Goal: Information Seeking & Learning: Learn about a topic

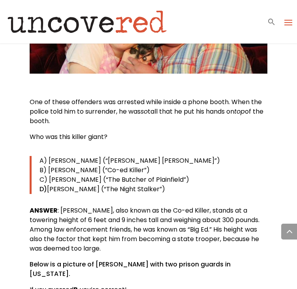
scroll to position [870, 0]
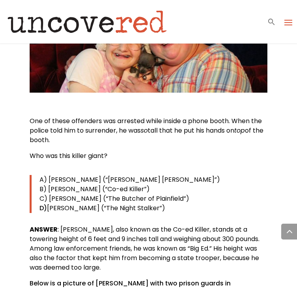
click at [31, 118] on span "One of these offenders was arrested while inside a phone booth. When the police…" at bounding box center [146, 125] width 232 height 19
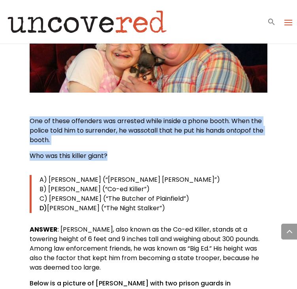
drag, startPoint x: 29, startPoint y: 120, endPoint x: 109, endPoint y: 155, distance: 87.2
copy div "One of these offenders was arrested while inside a phone booth. When the police…"
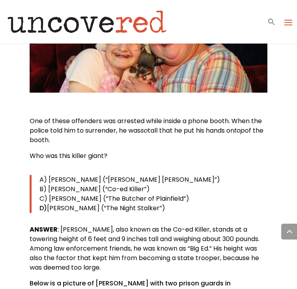
click at [38, 179] on blockquote "A) [PERSON_NAME] (“[PERSON_NAME] [PERSON_NAME]”) B) [PERSON_NAME] (“Co-ed Kille…" at bounding box center [149, 194] width 238 height 38
drag, startPoint x: 38, startPoint y: 179, endPoint x: 183, endPoint y: 209, distance: 148.5
click at [183, 209] on blockquote "A) [PERSON_NAME] (“[PERSON_NAME] [PERSON_NAME]”) B) [PERSON_NAME] (“Co-ed Kille…" at bounding box center [149, 194] width 238 height 38
copy blockquote "A) [PERSON_NAME] (“[PERSON_NAME] [PERSON_NAME]”) B) [PERSON_NAME] (“Co-ed Kille…"
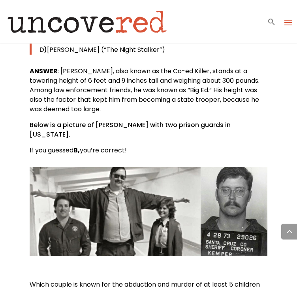
scroll to position [1146, 0]
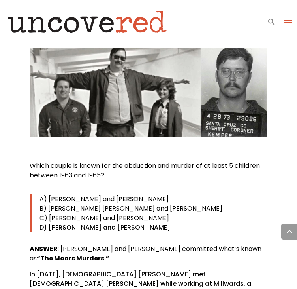
click at [172, 213] on p "C) [PERSON_NAME] and [PERSON_NAME]" at bounding box center [154, 217] width 228 height 9
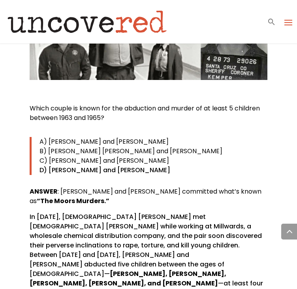
scroll to position [1186, 0]
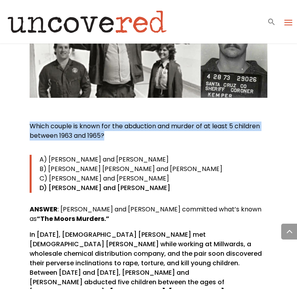
drag, startPoint x: 28, startPoint y: 115, endPoint x: 108, endPoint y: 123, distance: 80.6
copy span "Which couple is known for the abduction and murder of at least 5 children betwe…"
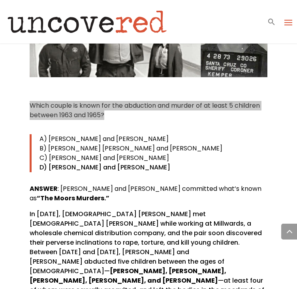
scroll to position [1225, 0]
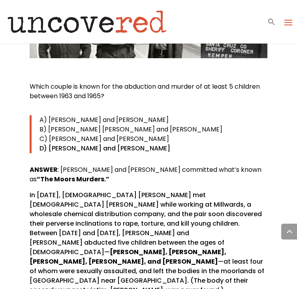
click at [39, 115] on blockquote "A) [PERSON_NAME] and [PERSON_NAME] B) [PERSON_NAME] [PERSON_NAME] and [PERSON_N…" at bounding box center [149, 134] width 238 height 38
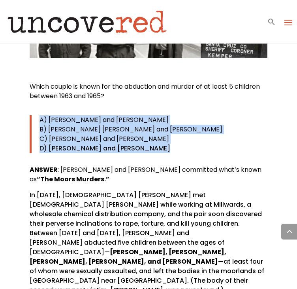
drag, startPoint x: 39, startPoint y: 109, endPoint x: 141, endPoint y: 141, distance: 106.4
click at [141, 141] on blockquote "A) [PERSON_NAME] and [PERSON_NAME] B) [PERSON_NAME] [PERSON_NAME] and [PERSON_N…" at bounding box center [149, 134] width 238 height 38
copy div "A) [PERSON_NAME] and [PERSON_NAME] B) [PERSON_NAME] [PERSON_NAME] and [PERSON_N…"
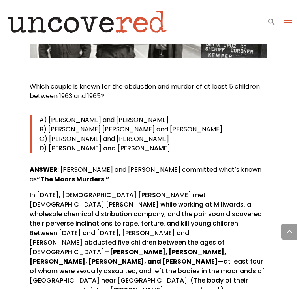
click at [139, 172] on p "ANSWER : [PERSON_NAME] and [PERSON_NAME] committed what’s known as “The Moors M…" at bounding box center [149, 177] width 238 height 25
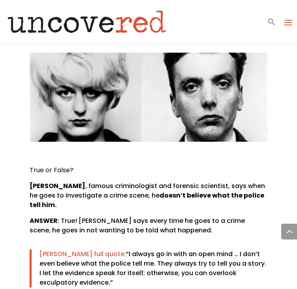
scroll to position [1541, 0]
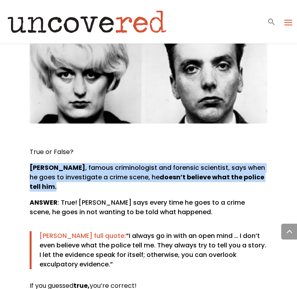
drag, startPoint x: 25, startPoint y: 129, endPoint x: 77, endPoint y: 154, distance: 57.1
copy p "[PERSON_NAME] , famous criminologist and forensic scientist, says when he goes …"
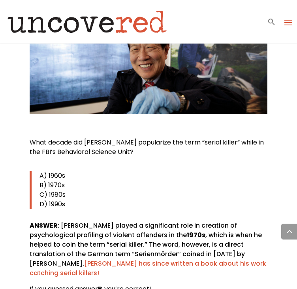
scroll to position [1779, 0]
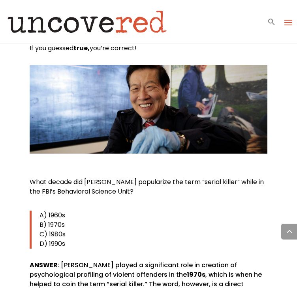
drag, startPoint x: 23, startPoint y: 143, endPoint x: 151, endPoint y: 153, distance: 128.0
copy span "What decade did [PERSON_NAME] popularize the term “serial killer” while in the …"
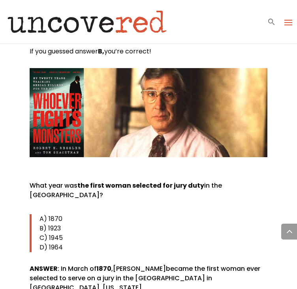
scroll to position [2095, 0]
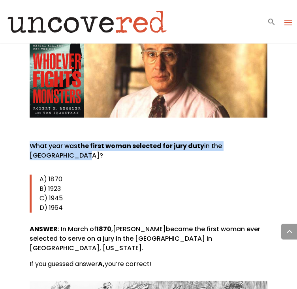
drag, startPoint x: 28, startPoint y: 107, endPoint x: 270, endPoint y: 104, distance: 242.3
copy p "What year was the first woman selected for jury duty in the [GEOGRAPHIC_DATA]?"
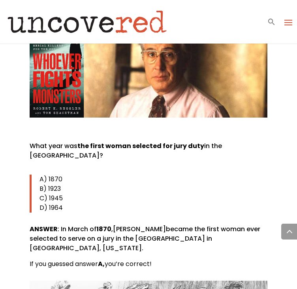
click at [40, 174] on span "A) 1870" at bounding box center [51, 178] width 23 height 9
drag, startPoint x: 40, startPoint y: 131, endPoint x: 65, endPoint y: 158, distance: 37.2
click at [65, 174] on blockquote "A) 1870 B) 1923 C) 1945 D) 1964" at bounding box center [149, 193] width 238 height 38
copy blockquote "A) 1870 B) 1923 C) 1945 D) 1964"
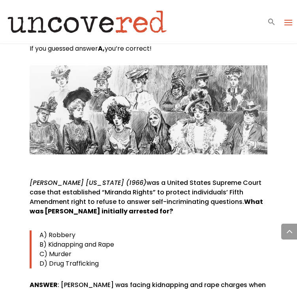
scroll to position [2292, 0]
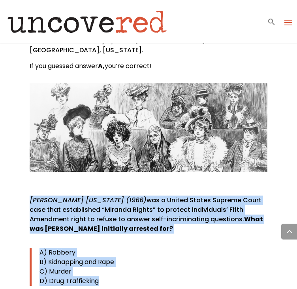
drag, startPoint x: 25, startPoint y: 140, endPoint x: 167, endPoint y: 223, distance: 163.8
copy div "[PERSON_NAME] [US_STATE] (1966) was a United States Supreme Court case that est…"
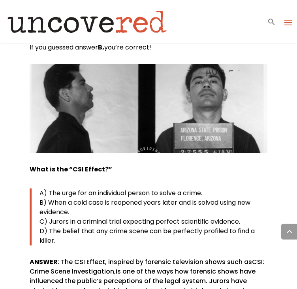
scroll to position [2648, 0]
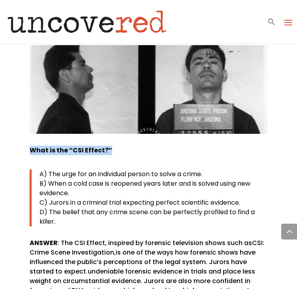
drag, startPoint x: 24, startPoint y: 86, endPoint x: 124, endPoint y: 76, distance: 100.4
copy b "What is the “CSI Effect?”"
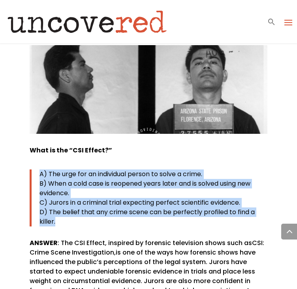
drag, startPoint x: 38, startPoint y: 108, endPoint x: 60, endPoint y: 152, distance: 49.3
click at [60, 169] on blockquote "A) The urge for an individual person to solve a crime. B) When a cold case is r…" at bounding box center [149, 197] width 238 height 57
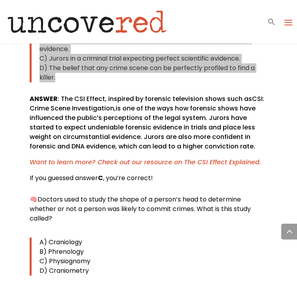
scroll to position [2806, 0]
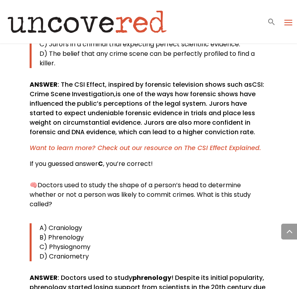
click at [117, 223] on p "A) Craniology" at bounding box center [154, 227] width 228 height 9
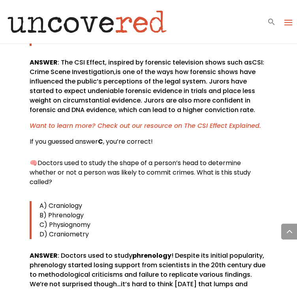
scroll to position [2846, 0]
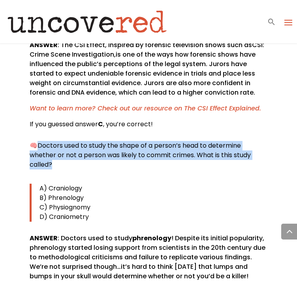
drag, startPoint x: 38, startPoint y: 78, endPoint x: 57, endPoint y: 95, distance: 26.0
click at [57, 141] on p "🧠 Doctors used to study the shape of a person’s head to determine whether or no…" at bounding box center [149, 158] width 238 height 35
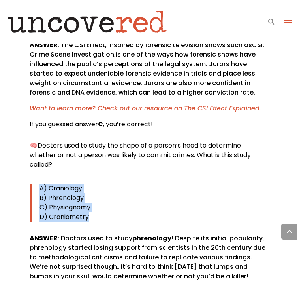
drag, startPoint x: 39, startPoint y: 119, endPoint x: 101, endPoint y: 152, distance: 70.2
click at [101, 183] on blockquote "A) Craniology B) Phrenology C) Physiognomy D) Craniometry" at bounding box center [149, 202] width 238 height 38
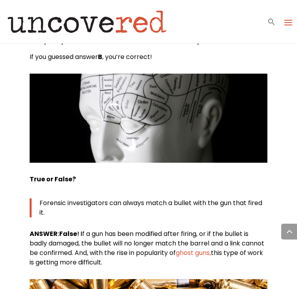
scroll to position [3083, 0]
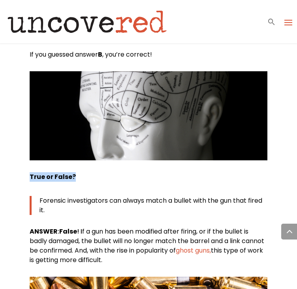
drag, startPoint x: 30, startPoint y: 109, endPoint x: 76, endPoint y: 108, distance: 46.7
click at [76, 172] on p "True or False?" at bounding box center [149, 180] width 238 height 16
click at [40, 196] on blockquote "Forensic investigators can always match a bullet with the gun that fired it." at bounding box center [149, 205] width 238 height 19
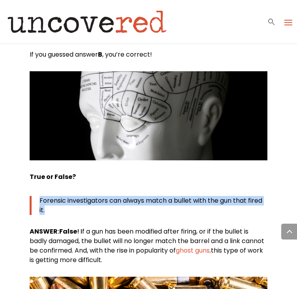
drag, startPoint x: 38, startPoint y: 133, endPoint x: 45, endPoint y: 143, distance: 12.2
click at [45, 196] on blockquote "Forensic investigators can always match a bullet with the gun that fired it." at bounding box center [149, 205] width 238 height 19
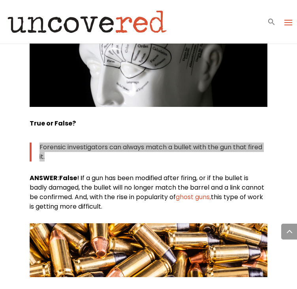
scroll to position [3122, 0]
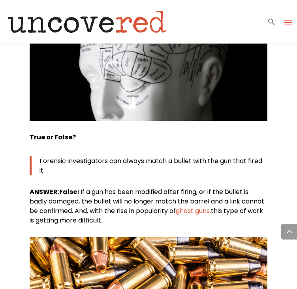
click at [93, 187] on span "f a gun has been modified after firing, or if the bullet is badly damaged, the …" at bounding box center [147, 206] width 235 height 38
drag, startPoint x: 60, startPoint y: 125, endPoint x: 150, endPoint y: 151, distance: 93.3
click at [150, 187] on p "ANSWER : False ! I f a gun has been modified after firing, or if the bullet is …" at bounding box center [149, 206] width 238 height 38
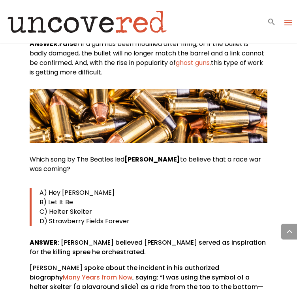
scroll to position [3241, 0]
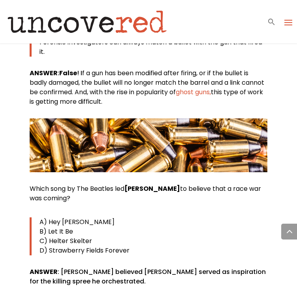
drag, startPoint x: 29, startPoint y: 119, endPoint x: 83, endPoint y: 133, distance: 55.9
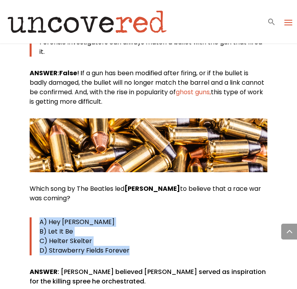
drag, startPoint x: 37, startPoint y: 155, endPoint x: 138, endPoint y: 182, distance: 104.8
click at [138, 217] on blockquote "A) Hey [PERSON_NAME] Let It Be C) Helter Skelter D) Strawberry Fields Forever" at bounding box center [149, 236] width 238 height 38
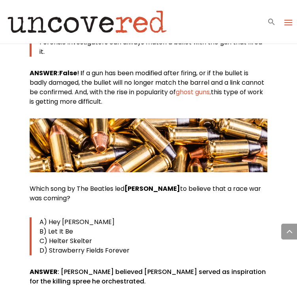
click at [61, 267] on p "ANSWER : [PERSON_NAME] believed [PERSON_NAME] served as inspiration for the kil…" at bounding box center [149, 279] width 238 height 25
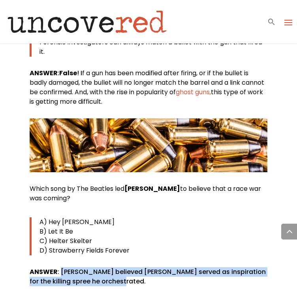
drag, startPoint x: 60, startPoint y: 205, endPoint x: 125, endPoint y: 219, distance: 66.7
click at [125, 267] on p "ANSWER : [PERSON_NAME] believed [PERSON_NAME] served as inspiration for the kil…" at bounding box center [149, 279] width 238 height 25
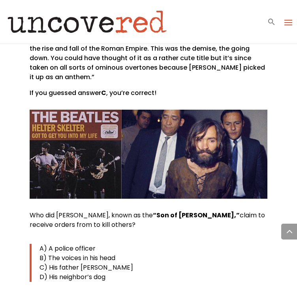
scroll to position [3557, 0]
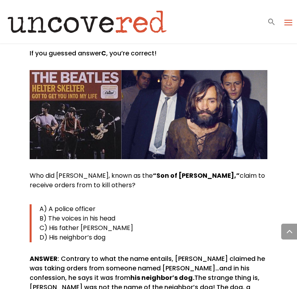
drag, startPoint x: 25, startPoint y: 99, endPoint x: 128, endPoint y: 107, distance: 103.5
click at [38, 204] on blockquote "A) A police officer B) The voices in his head C) His father [PERSON_NAME]) His …" at bounding box center [149, 223] width 238 height 38
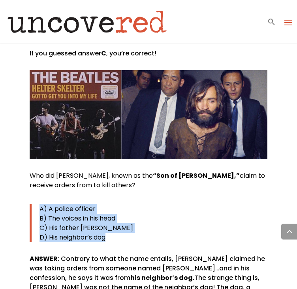
drag, startPoint x: 39, startPoint y: 132, endPoint x: 113, endPoint y: 158, distance: 79.1
click at [113, 204] on blockquote "A) A police officer B) The voices in his head C) His father [PERSON_NAME]) His …" at bounding box center [149, 223] width 238 height 38
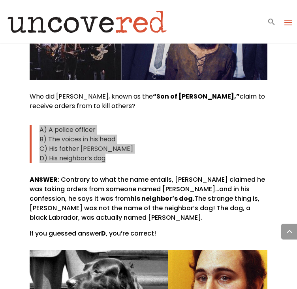
scroll to position [3597, 0]
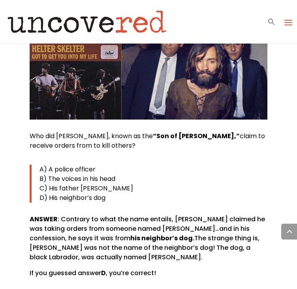
click at [60, 214] on p "ANSWER : Contrary to what the name entails, [PERSON_NAME] claimed he was taking…" at bounding box center [149, 241] width 238 height 54
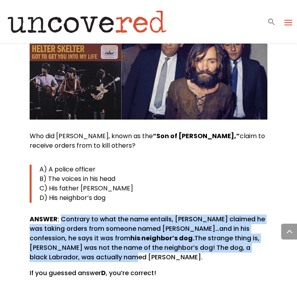
drag, startPoint x: 60, startPoint y: 143, endPoint x: 85, endPoint y: 180, distance: 45.3
click at [85, 214] on p "ANSWER : Contrary to what the name entails, [PERSON_NAME] claimed he was taking…" at bounding box center [149, 241] width 238 height 54
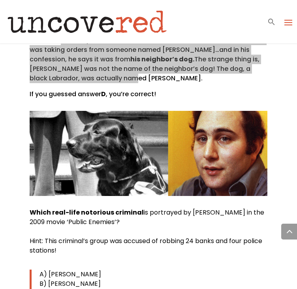
scroll to position [3794, 0]
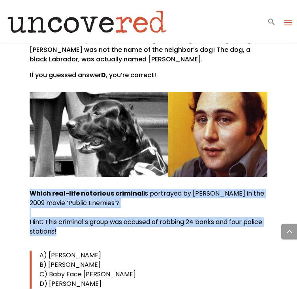
drag, startPoint x: 21, startPoint y: 118, endPoint x: 91, endPoint y: 155, distance: 79.6
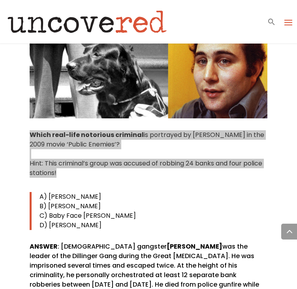
scroll to position [3834, 0]
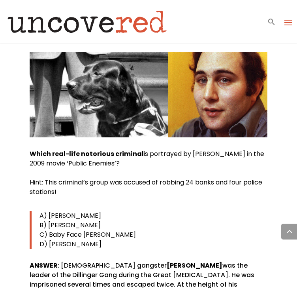
click at [38, 211] on blockquote "A) [PERSON_NAME] B) [PERSON_NAME] C) Baby Face [PERSON_NAME] D) [PERSON_NAME]" at bounding box center [149, 230] width 238 height 38
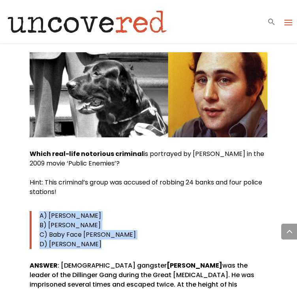
drag, startPoint x: 38, startPoint y: 136, endPoint x: 92, endPoint y: 170, distance: 63.5
click at [92, 211] on blockquote "A) [PERSON_NAME] B) [PERSON_NAME] C) Baby Face [PERSON_NAME] D) [PERSON_NAME]" at bounding box center [149, 230] width 238 height 38
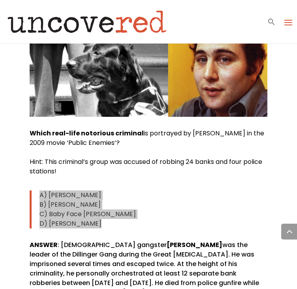
scroll to position [3873, 0]
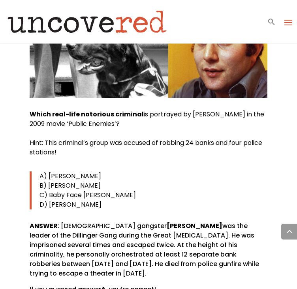
click at [112, 136] on div "Which real-life notorious criminal is portrayed by [PERSON_NAME] in the 2009 mo…" at bounding box center [149, 201] width 238 height 184
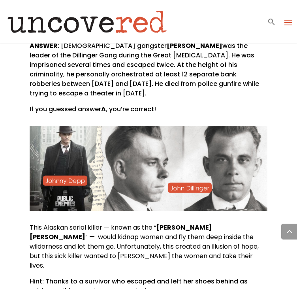
scroll to position [4071, 0]
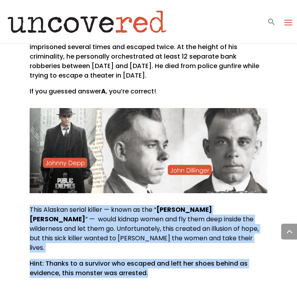
drag, startPoint x: 21, startPoint y: 131, endPoint x: 169, endPoint y: 187, distance: 158.9
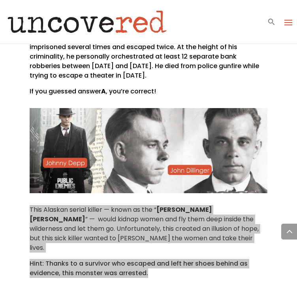
scroll to position [4111, 0]
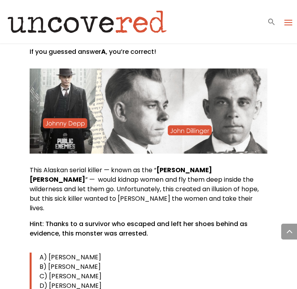
click at [38, 252] on blockquote "A) [PERSON_NAME] B) [PERSON_NAME] C) [PERSON_NAME] D) [PERSON_NAME]" at bounding box center [149, 271] width 238 height 38
drag, startPoint x: 38, startPoint y: 170, endPoint x: 114, endPoint y: 198, distance: 81.3
click at [114, 252] on blockquote "A) [PERSON_NAME] B) [PERSON_NAME] C) [PERSON_NAME] D) [PERSON_NAME]" at bounding box center [149, 271] width 238 height 38
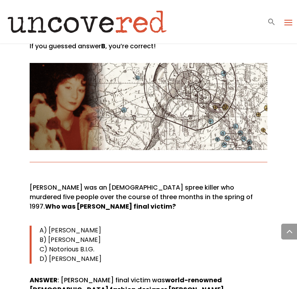
scroll to position [4427, 0]
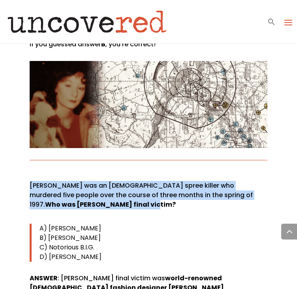
drag, startPoint x: 22, startPoint y: 100, endPoint x: 76, endPoint y: 116, distance: 56.0
click at [180, 181] on p "[PERSON_NAME] was an [DEMOGRAPHIC_DATA] spree killer who murdered five people o…" at bounding box center [149, 198] width 238 height 35
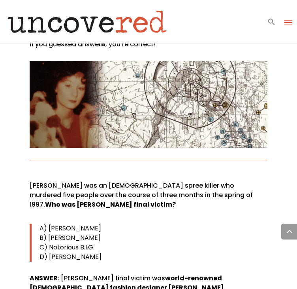
click at [180, 181] on p "[PERSON_NAME] was an [DEMOGRAPHIC_DATA] spree killer who murdered five people o…" at bounding box center [149, 198] width 238 height 35
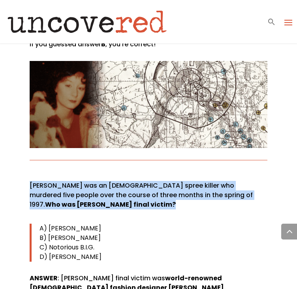
click at [180, 181] on p "[PERSON_NAME] was an [DEMOGRAPHIC_DATA] spree killer who murdered five people o…" at bounding box center [149, 198] width 238 height 35
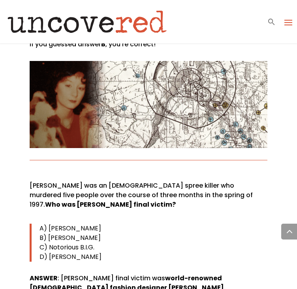
click at [92, 242] on p "C) Notorious B.I.G." at bounding box center [154, 246] width 228 height 9
drag, startPoint x: 38, startPoint y: 141, endPoint x: 101, endPoint y: 168, distance: 68.0
click at [101, 223] on blockquote "A) [PERSON_NAME] B) [PERSON_NAME] C) Notorious B.I.G. D) [PERSON_NAME]" at bounding box center [149, 242] width 238 height 38
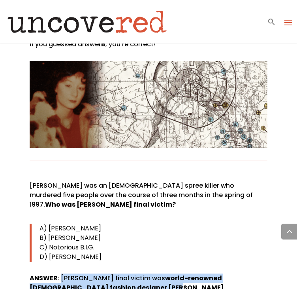
drag, startPoint x: 60, startPoint y: 193, endPoint x: 126, endPoint y: 203, distance: 67.2
click at [209, 181] on div "[PERSON_NAME] was an [DEMOGRAPHIC_DATA] spree killer who murdered five people o…" at bounding box center [149, 268] width 238 height 175
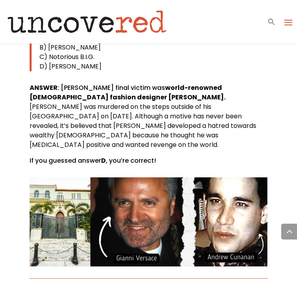
scroll to position [4664, 0]
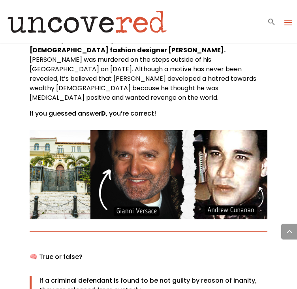
click at [40, 252] on p "🧠 True or false?" at bounding box center [149, 260] width 238 height 16
click at [39, 275] on blockquote "If a criminal defendant is found to be not guilty by reason of inanity, they ar…" at bounding box center [149, 284] width 238 height 19
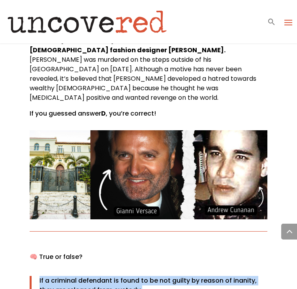
drag, startPoint x: 38, startPoint y: 183, endPoint x: 142, endPoint y: 192, distance: 104.0
click at [142, 275] on blockquote "If a criminal defendant is found to be not guilty by reason of inanity, they ar…" at bounding box center [149, 284] width 238 height 19
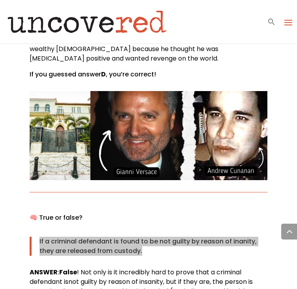
scroll to position [4703, 0]
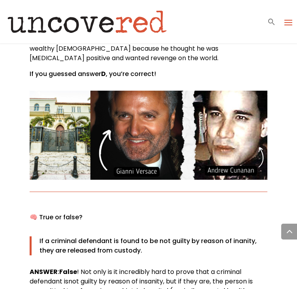
click at [80, 267] on span "! Not only is it incredibly hard to prove that a criminal defendant is" at bounding box center [136, 276] width 212 height 19
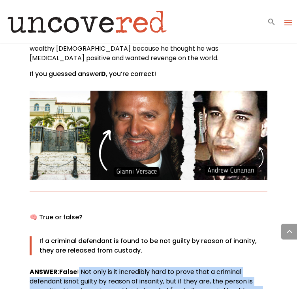
drag, startPoint x: 80, startPoint y: 176, endPoint x: 140, endPoint y: 203, distance: 65.7
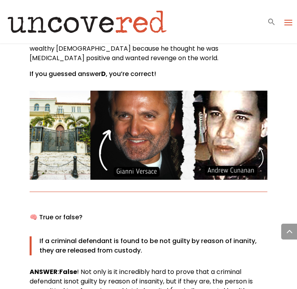
click at [202, 212] on div "🧠 True or false? If a criminal defendant is found to be not guilty by reason of…" at bounding box center [149, 267] width 238 height 111
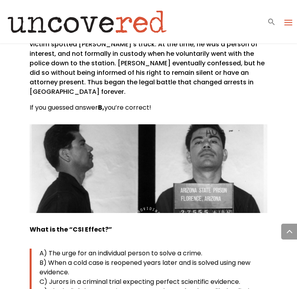
scroll to position [2411, 0]
